Goal: Find specific page/section: Find specific page/section

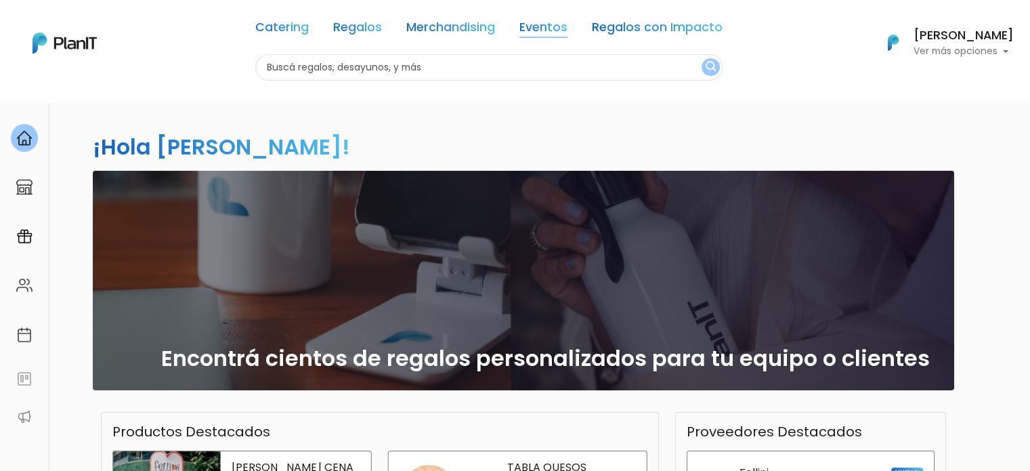
click at [547, 22] on link "Eventos" at bounding box center [543, 30] width 48 height 16
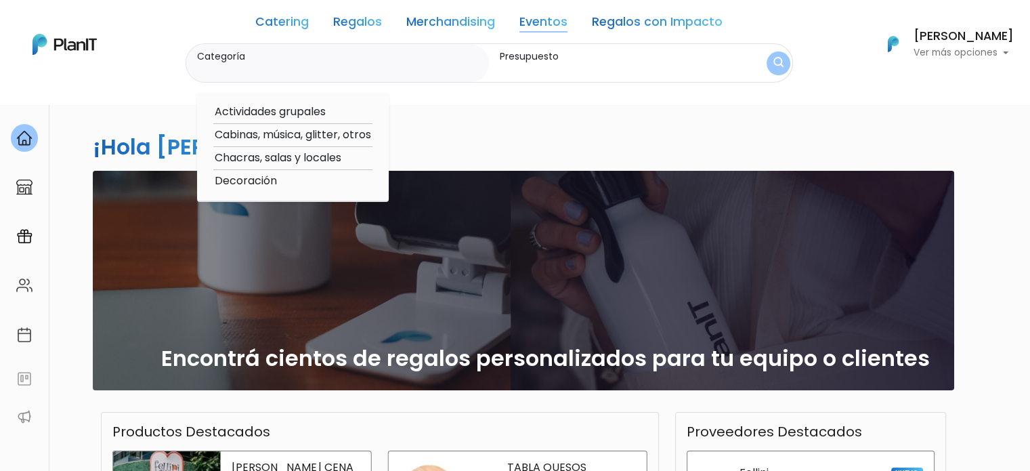
click at [290, 157] on option "Chacras, salas y locales" at bounding box center [292, 158] width 159 height 17
type input "Chacras, salas y locales"
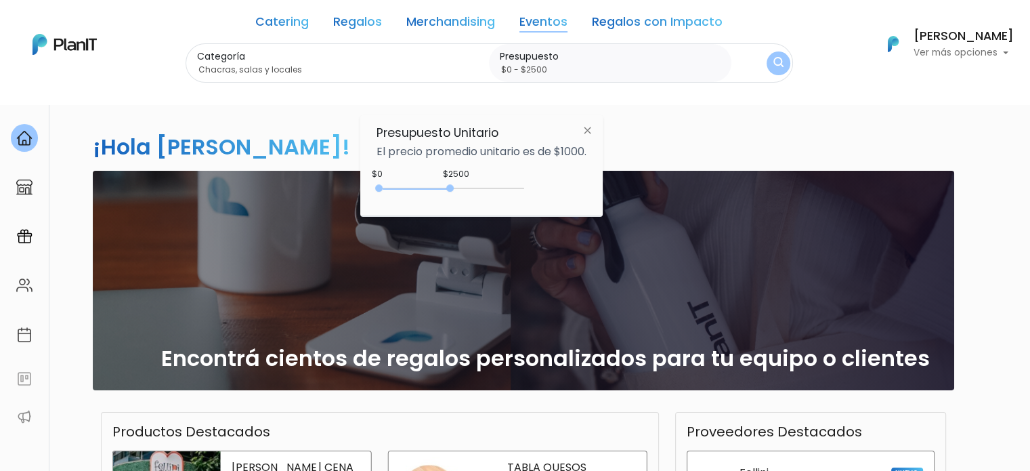
drag, startPoint x: 409, startPoint y: 187, endPoint x: 453, endPoint y: 192, distance: 44.3
click at [453, 192] on div "0 : 2500 0 2500" at bounding box center [453, 191] width 142 height 14
type input "$0 - $2800"
drag, startPoint x: 449, startPoint y: 186, endPoint x: 461, endPoint y: 189, distance: 12.5
click at [461, 189] on div at bounding box center [458, 187] width 7 height 7
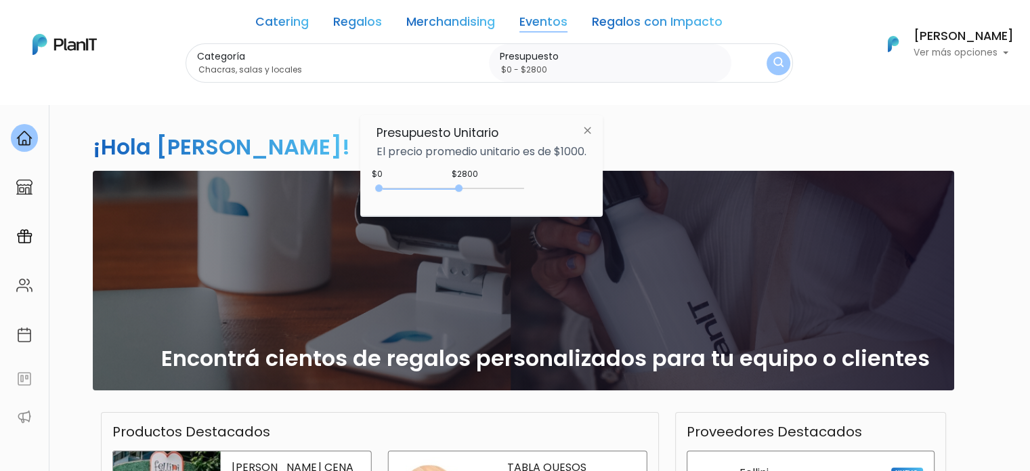
click at [776, 64] on img "submit" at bounding box center [778, 63] width 15 height 19
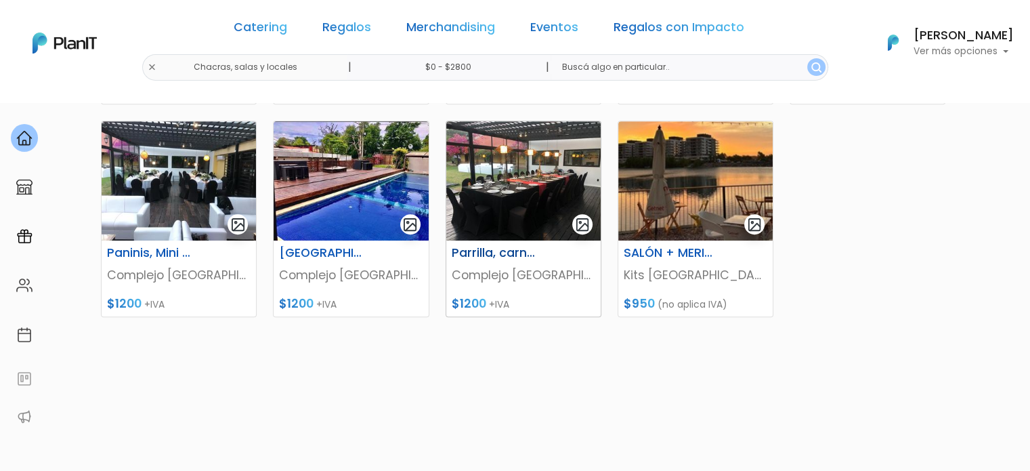
scroll to position [541, 0]
